Goal: Task Accomplishment & Management: Manage account settings

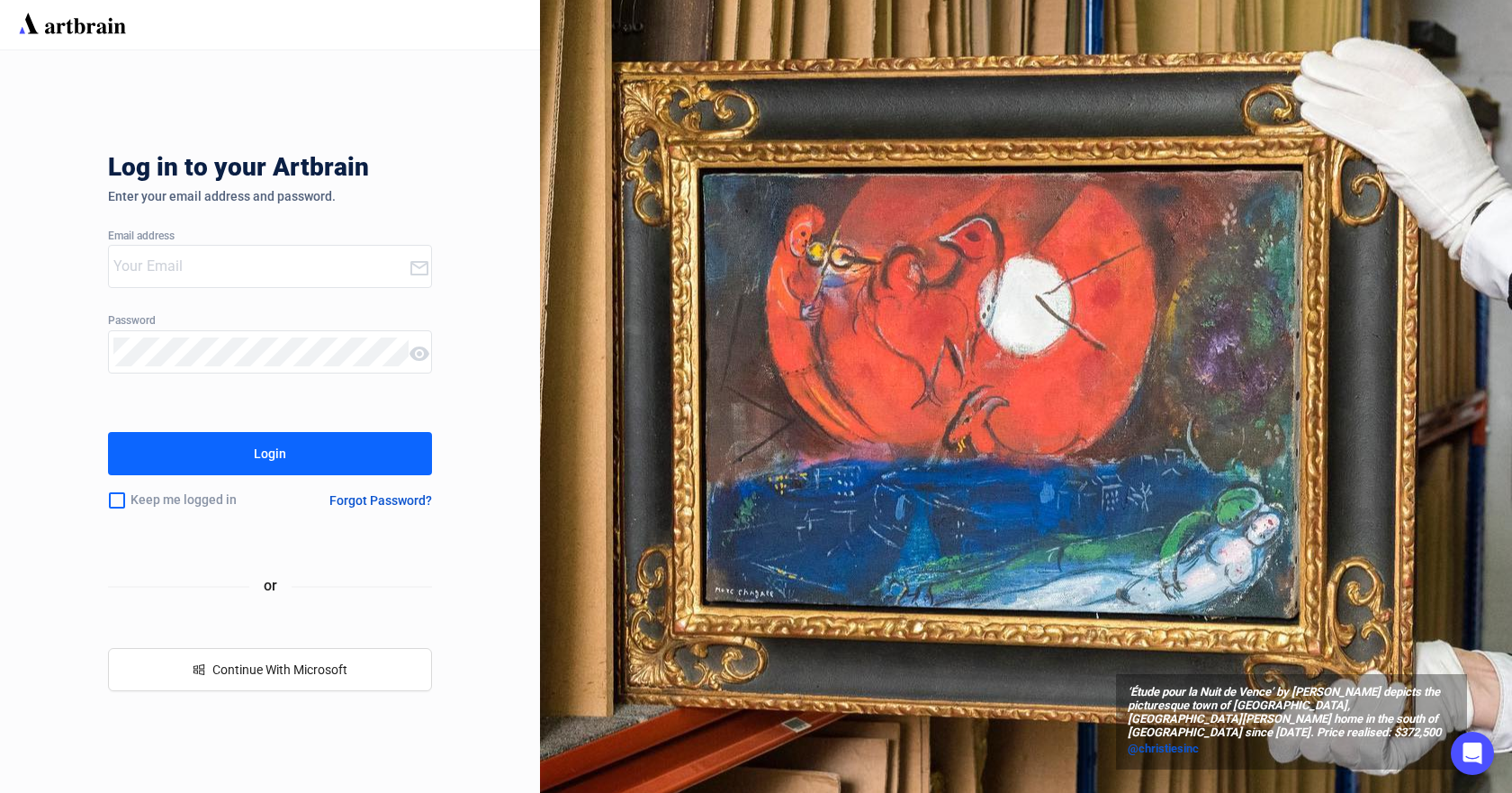
click at [251, 267] on input "email" at bounding box center [261, 266] width 295 height 29
type input "[PERSON_NAME][EMAIL_ADDRESS][DOMAIN_NAME]"
click at [108, 432] on button "Login" at bounding box center [270, 454] width 324 height 43
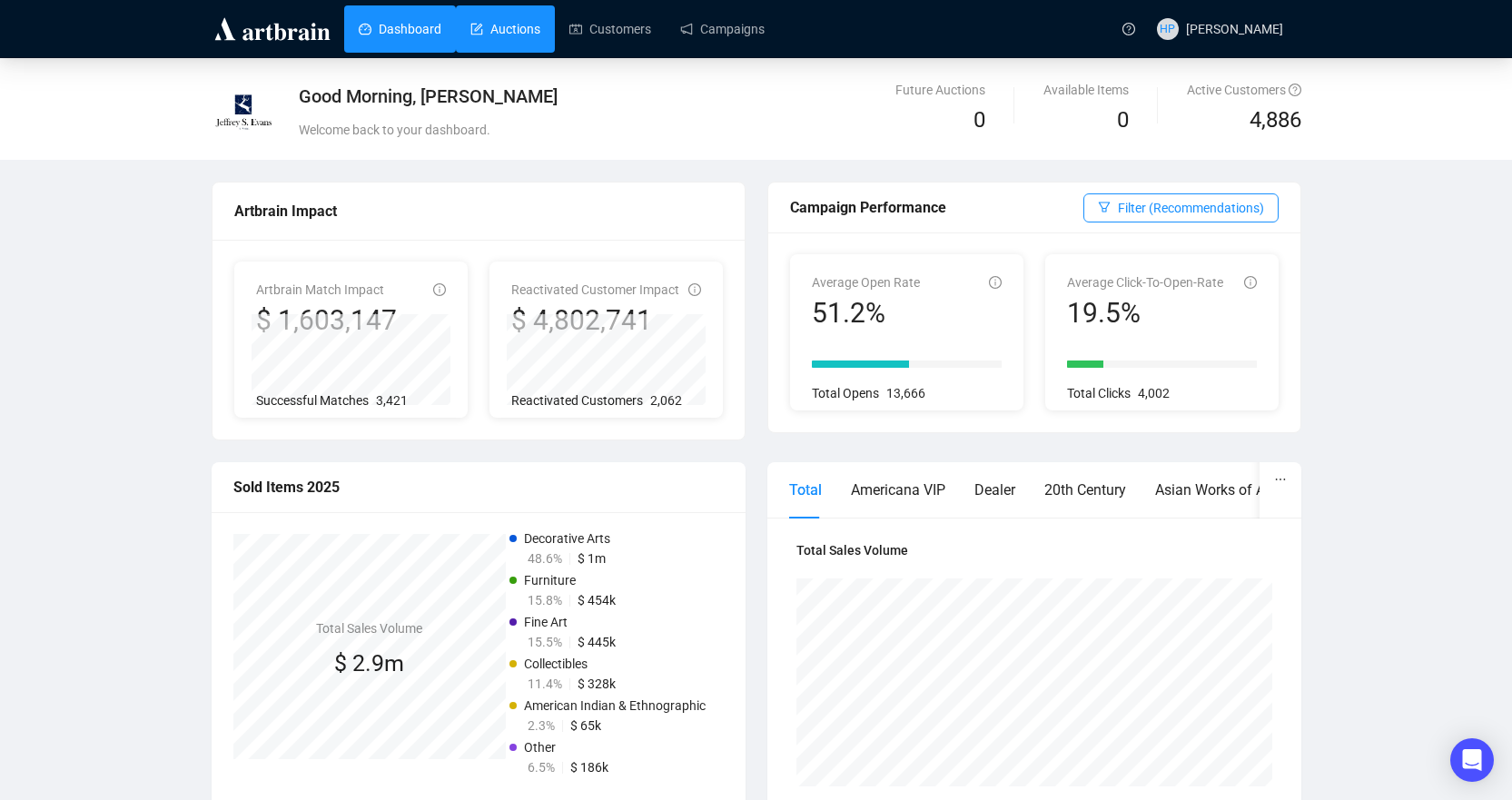
click at [510, 18] on link "Auctions" at bounding box center [505, 29] width 70 height 47
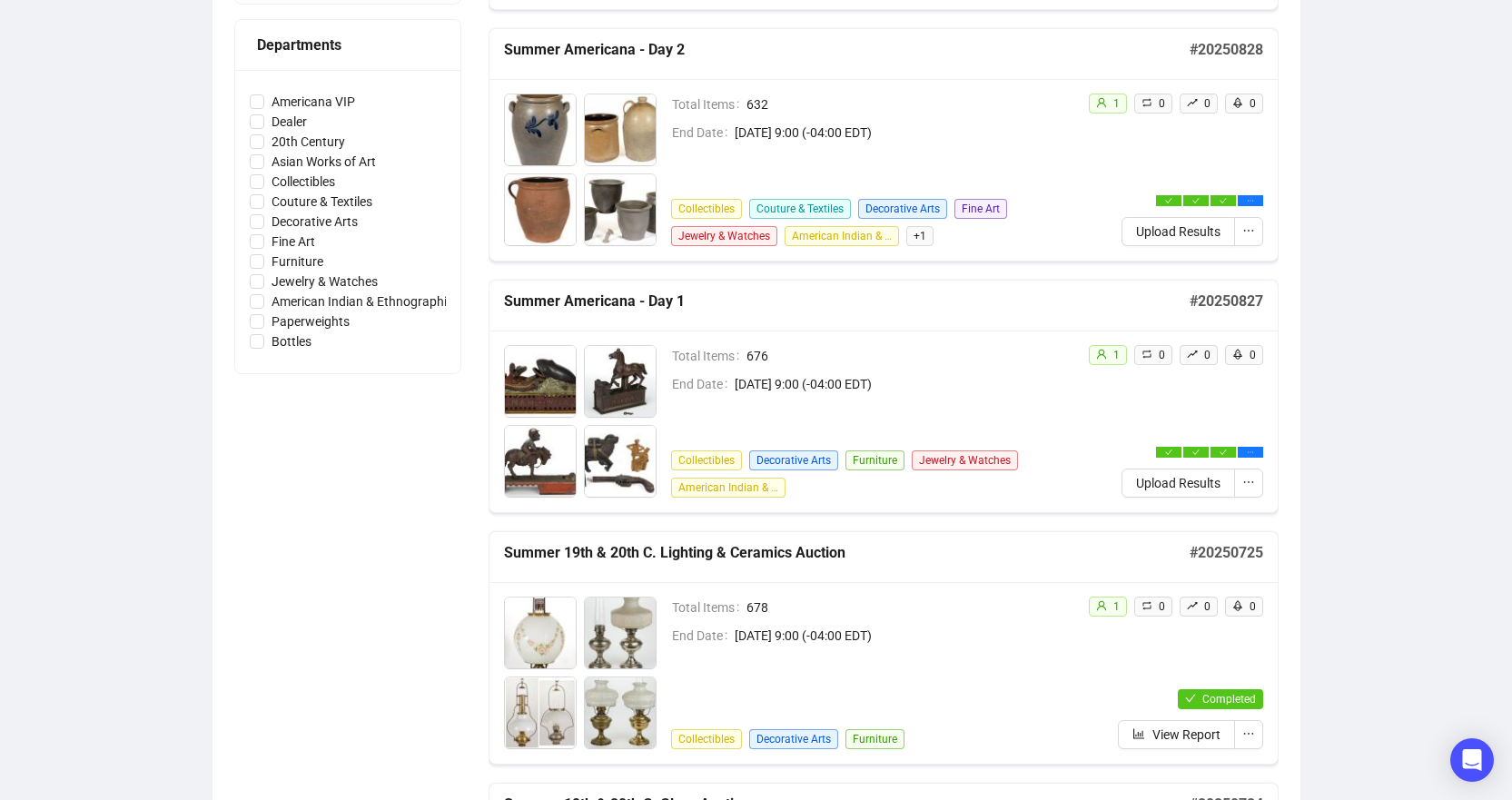
scroll to position [545, 0]
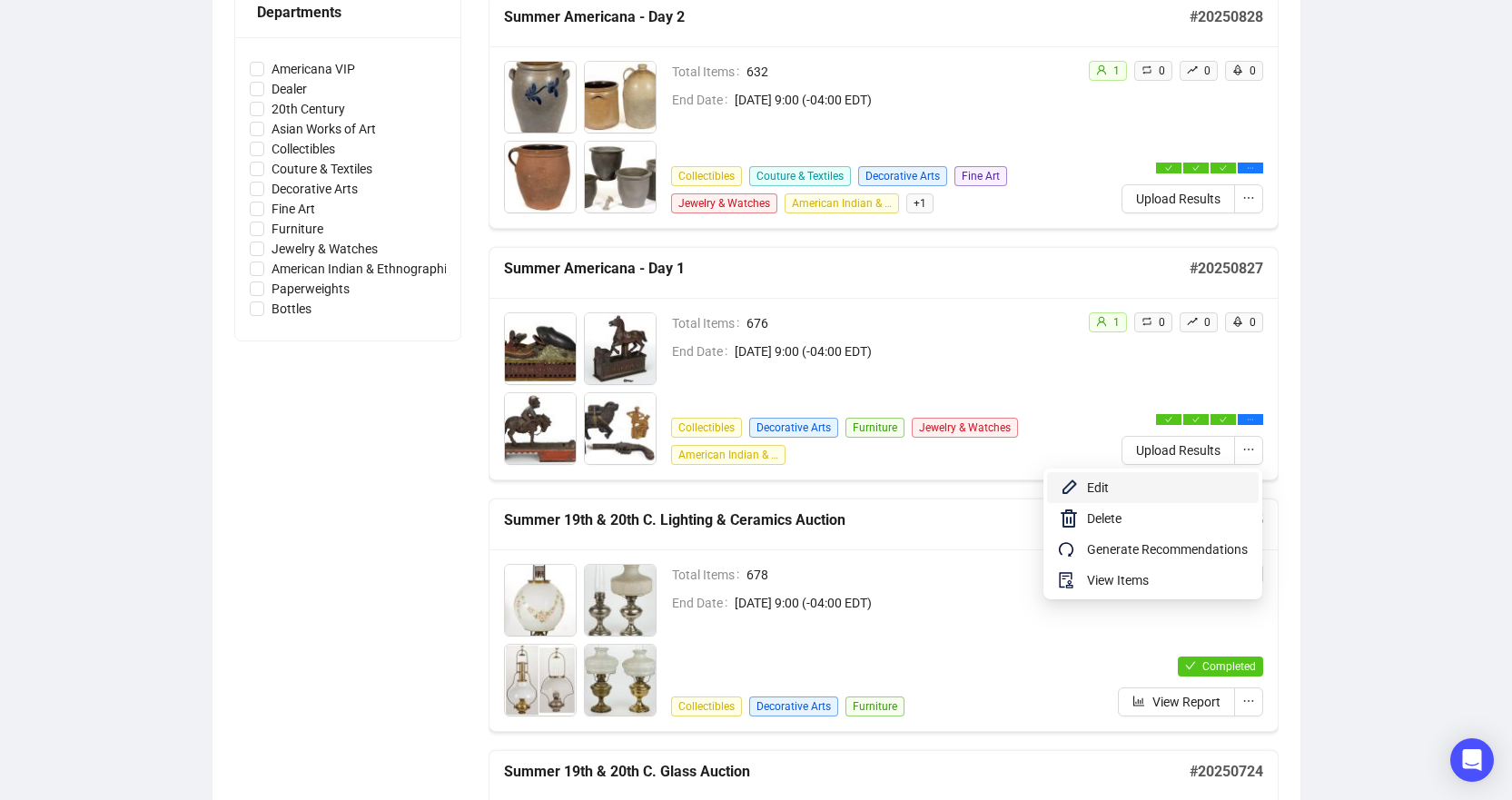
click at [1113, 492] on span "Edit" at bounding box center [1168, 487] width 161 height 20
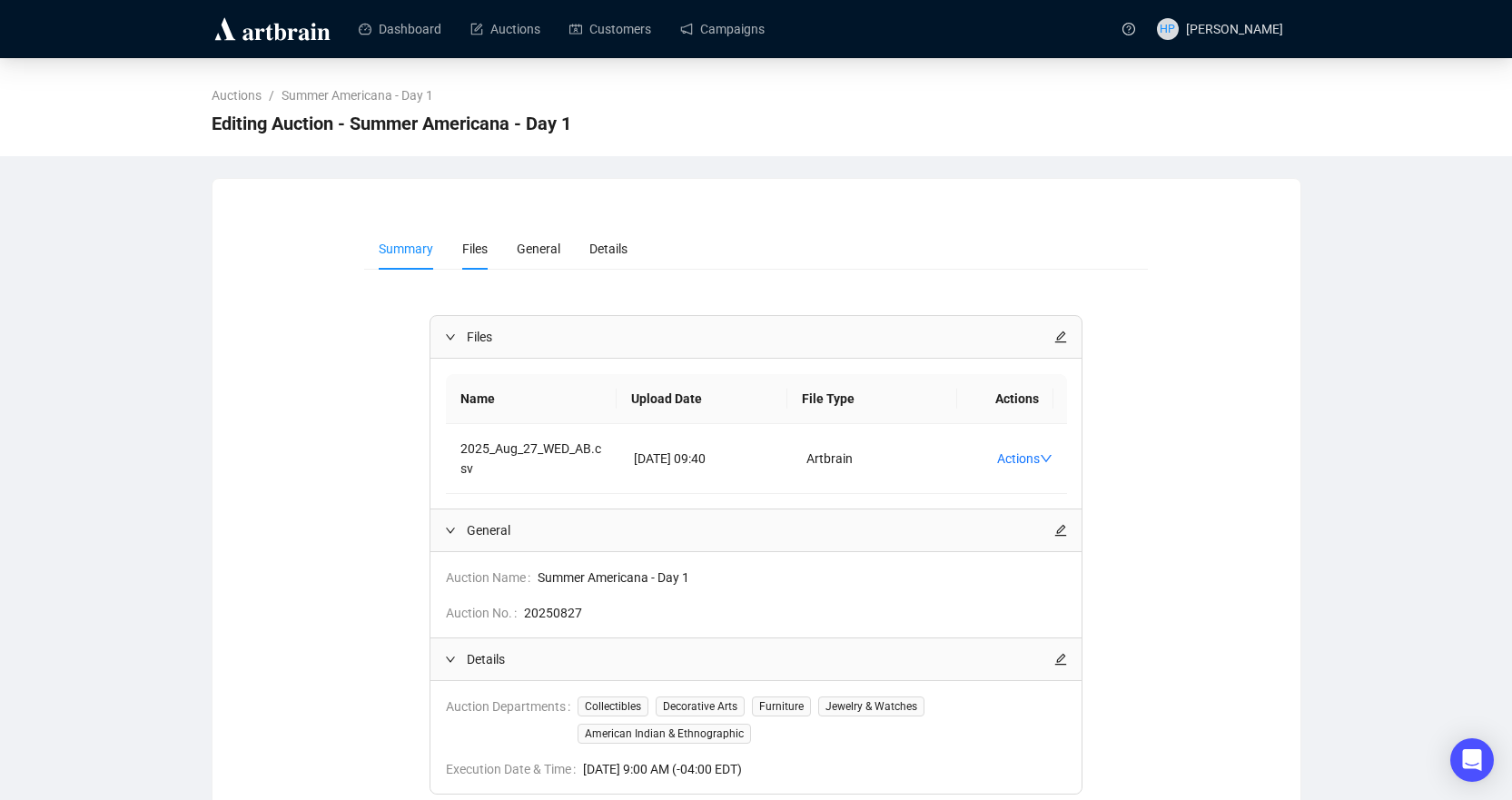
click at [478, 249] on span "Files" at bounding box center [475, 248] width 26 height 14
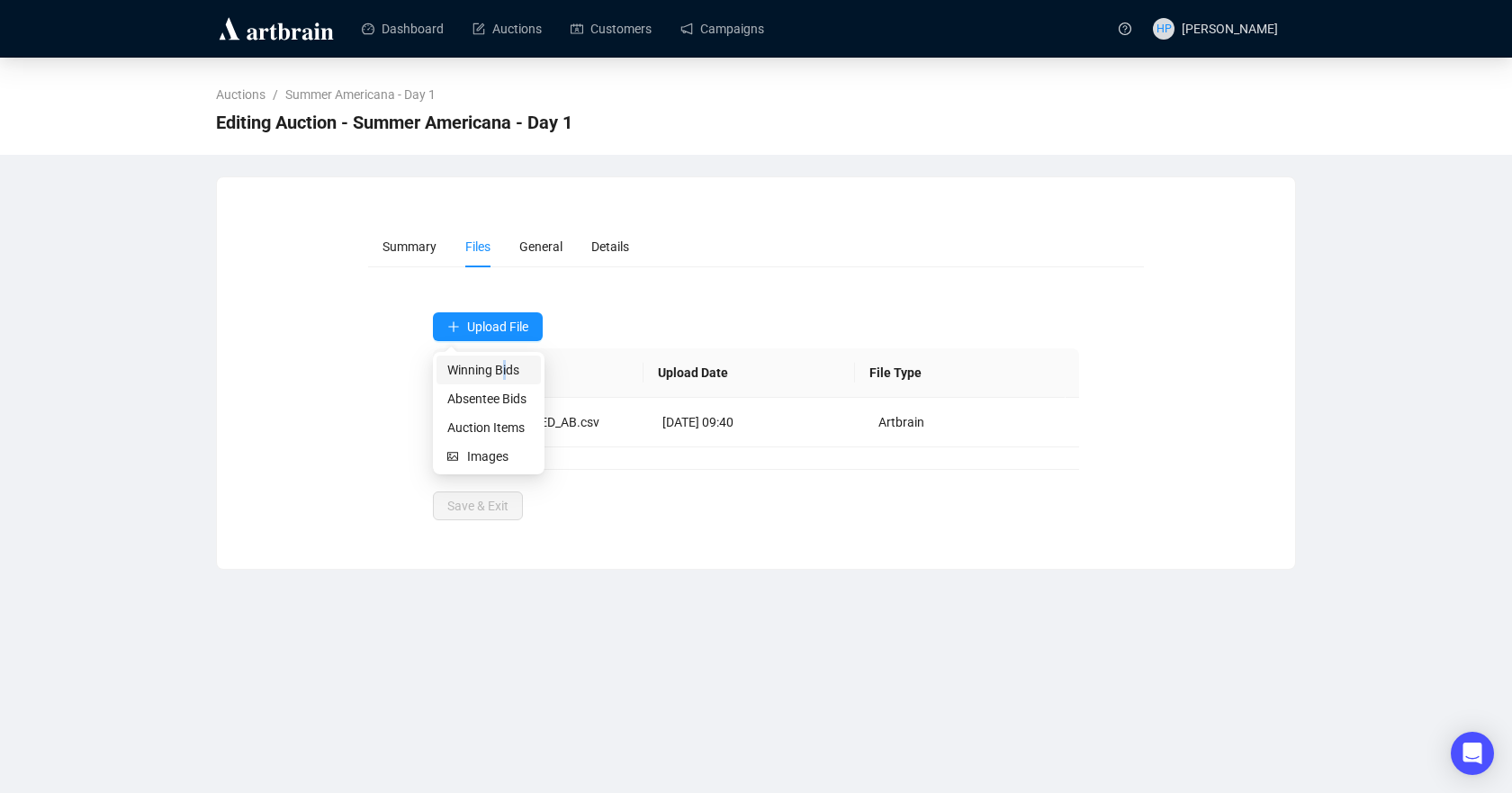
click at [505, 370] on span "Winning Bids" at bounding box center [489, 369] width 83 height 20
